Goal: Task Accomplishment & Management: Manage account settings

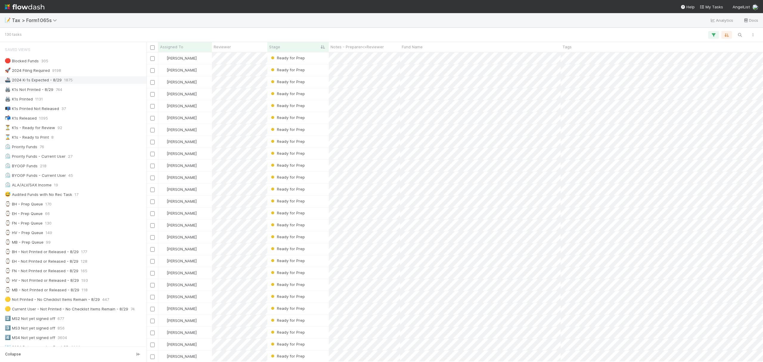
scroll to position [303, 610]
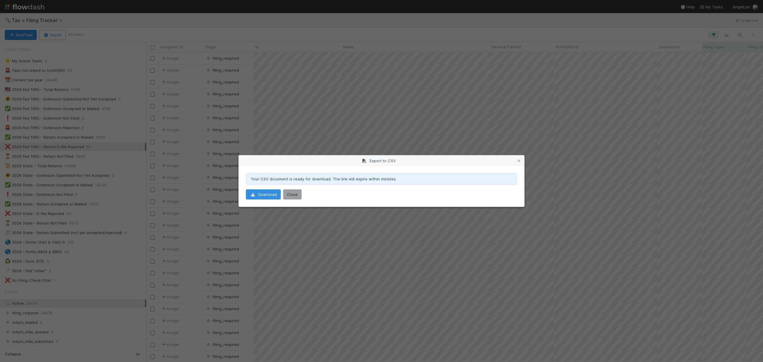
scroll to position [303, 610]
click at [289, 198] on button "Close" at bounding box center [292, 194] width 18 height 10
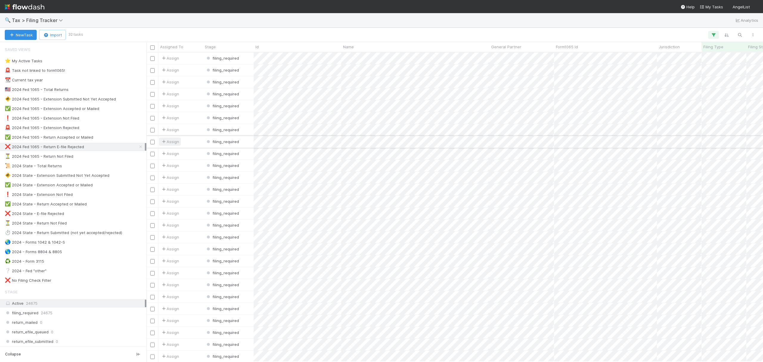
scroll to position [303, 610]
click at [473, 47] on div "Name" at bounding box center [415, 47] width 145 height 6
click at [381, 57] on div "Sort A → Z" at bounding box center [377, 58] width 68 height 9
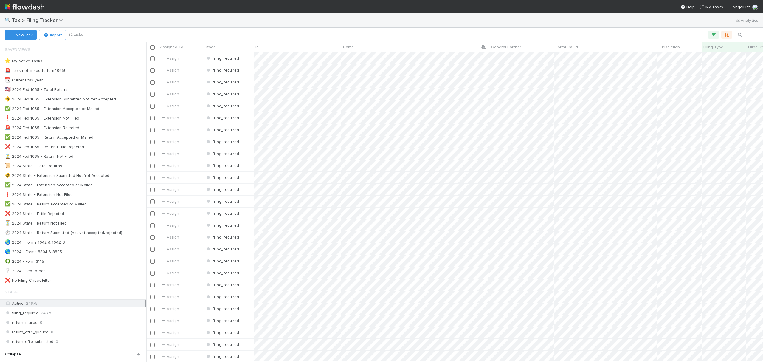
scroll to position [303, 610]
